Goal: Navigation & Orientation: Find specific page/section

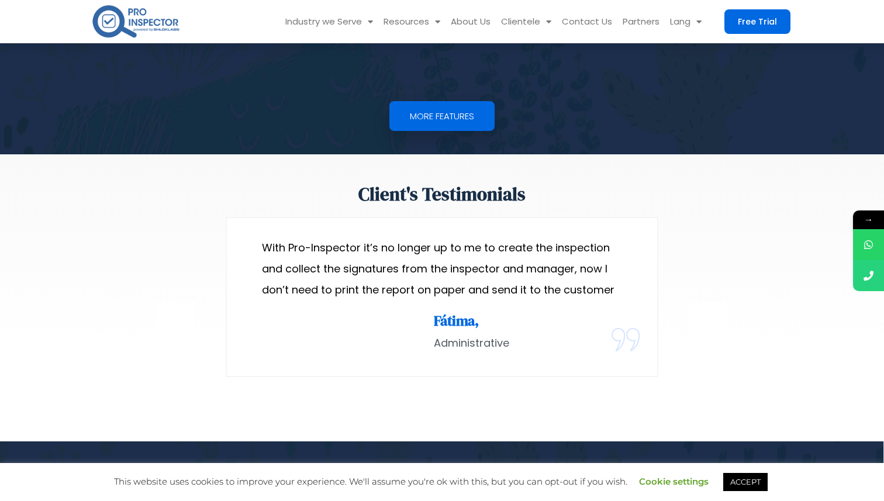
scroll to position [2685, 0]
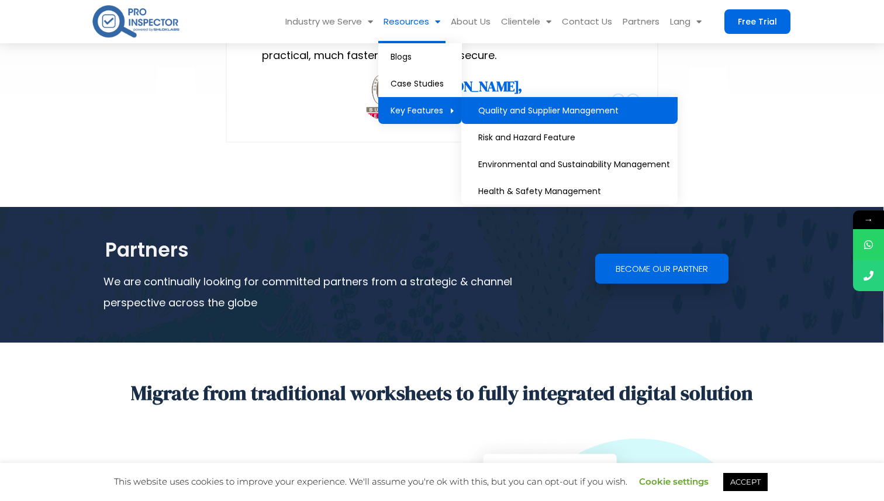
click at [552, 119] on link "Quality and Supplier Management" at bounding box center [569, 110] width 216 height 27
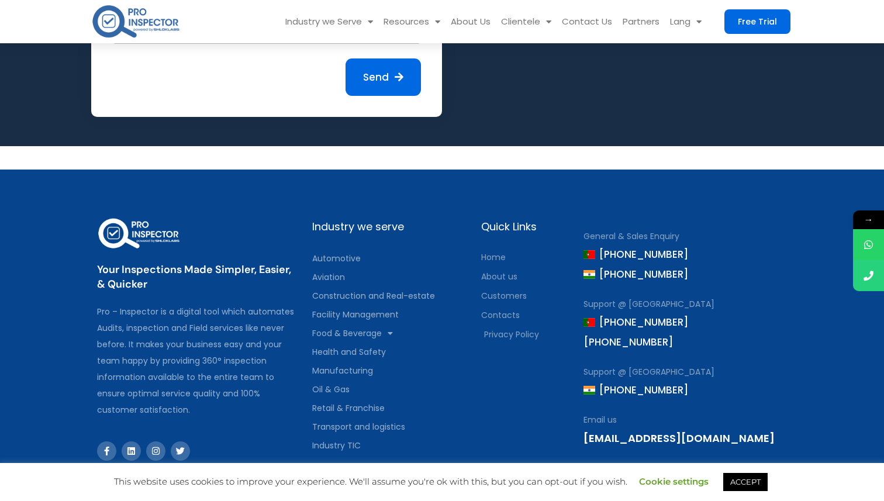
scroll to position [2860, 0]
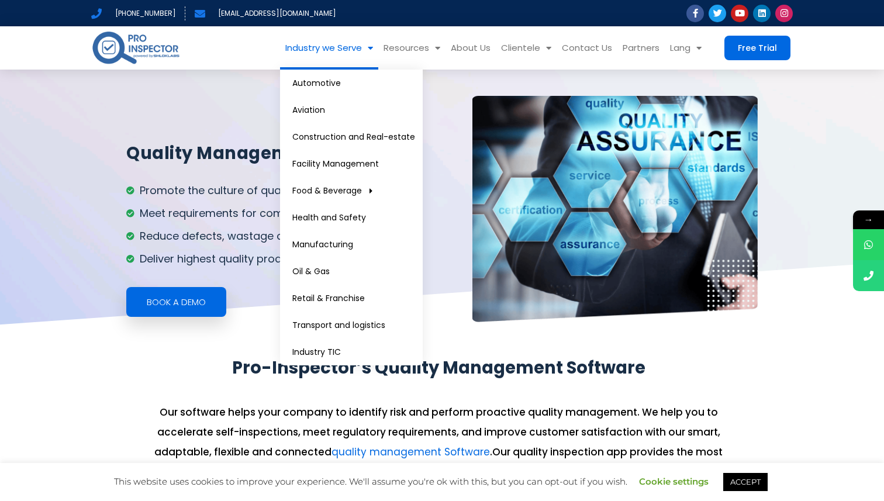
click at [171, 52] on img at bounding box center [135, 47] width 89 height 37
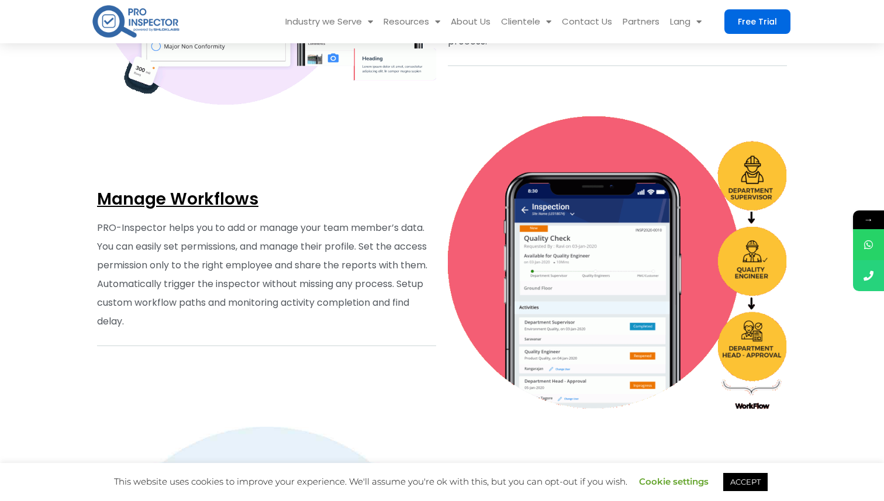
scroll to position [3578, 0]
